Goal: Information Seeking & Learning: Learn about a topic

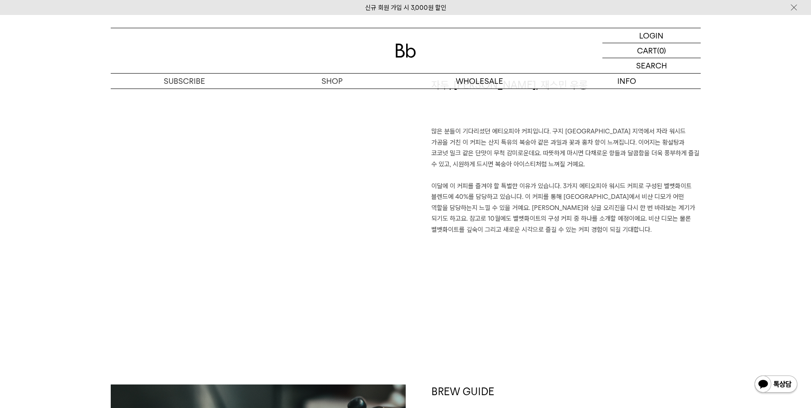
scroll to position [627, 0]
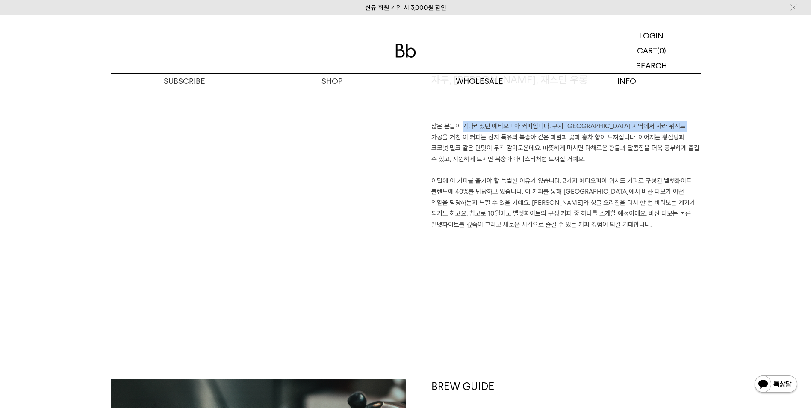
drag, startPoint x: 453, startPoint y: 127, endPoint x: 712, endPoint y: 130, distance: 258.5
drag, startPoint x: 446, startPoint y: 137, endPoint x: 674, endPoint y: 141, distance: 228.2
click at [674, 141] on p "많은 분들이 기다리셨던 에티오피아 커피입니다. 구지 [GEOGRAPHIC_DATA] 지역에서 자라 워시드 가공을 거친 이 커피는 산지 특유의 …" at bounding box center [565, 175] width 269 height 109
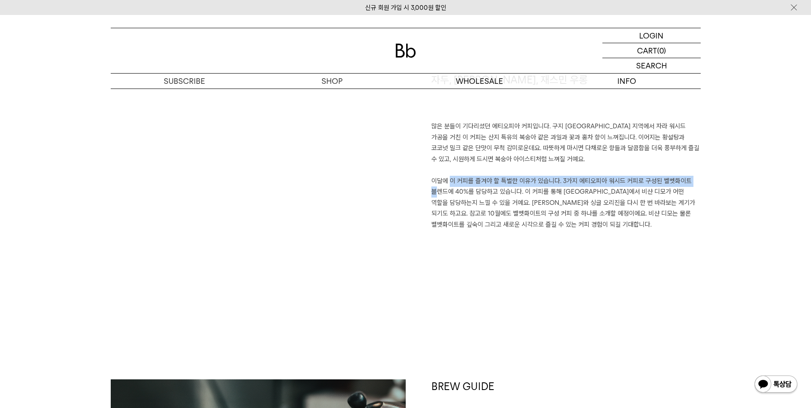
drag, startPoint x: 443, startPoint y: 179, endPoint x: 700, endPoint y: 180, distance: 257.2
click at [619, 196] on p "많은 분들이 기다리셨던 에티오피아 커피입니다. 구지 [GEOGRAPHIC_DATA] 지역에서 자라 워시드 가공을 거친 이 커피는 산지 특유의 …" at bounding box center [565, 175] width 269 height 109
drag, startPoint x: 558, startPoint y: 180, endPoint x: 516, endPoint y: 188, distance: 42.6
click at [516, 188] on p "많은 분들이 기다리셨던 에티오피아 커피입니다. 구지 [GEOGRAPHIC_DATA] 지역에서 자라 워시드 가공을 거친 이 커피는 산지 특유의 …" at bounding box center [565, 175] width 269 height 109
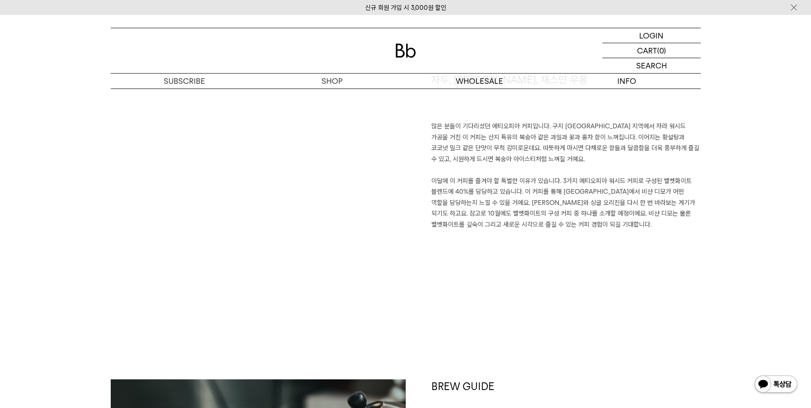
click at [593, 226] on p "많은 분들이 기다리셨던 에티오피아 커피입니다. 구지 [GEOGRAPHIC_DATA] 지역에서 자라 워시드 가공을 거친 이 커피는 산지 특유의 …" at bounding box center [565, 175] width 269 height 109
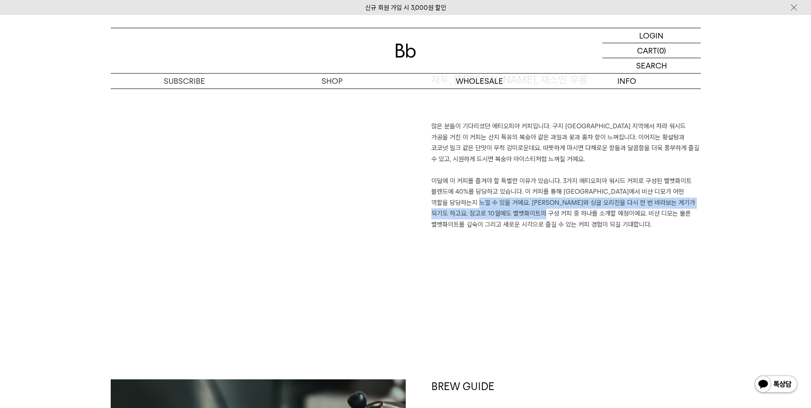
drag, startPoint x: 461, startPoint y: 207, endPoint x: 562, endPoint y: 213, distance: 101.0
click at [562, 213] on p "많은 분들이 기다리셨던 에티오피아 커피입니다. 구지 [GEOGRAPHIC_DATA] 지역에서 자라 워시드 가공을 거친 이 커피는 산지 특유의 …" at bounding box center [565, 175] width 269 height 109
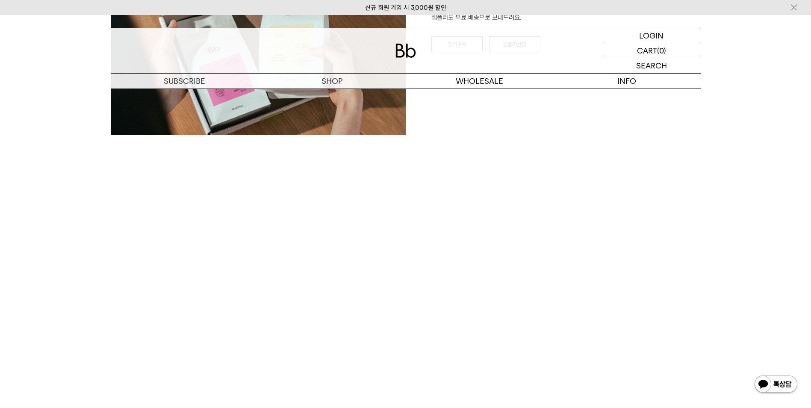
scroll to position [1538, 0]
